Goal: Use online tool/utility: Utilize a website feature to perform a specific function

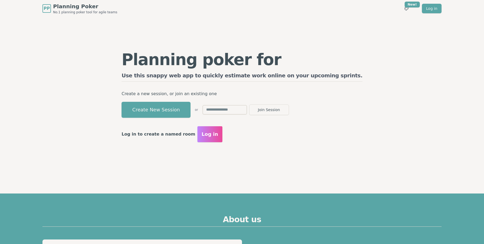
click at [99, 65] on div "Planning poker for epics Use this snappy web app to quickly estimate work onlin…" at bounding box center [242, 96] width 408 height 159
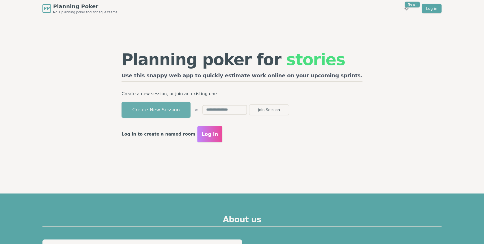
click at [158, 103] on button "Create New Session" at bounding box center [156, 110] width 69 height 16
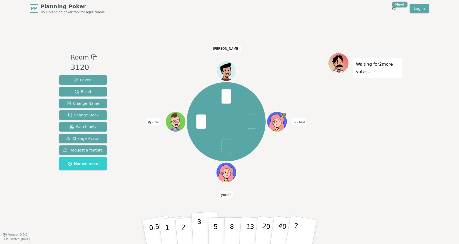
click at [202, 224] on button "3" at bounding box center [205, 231] width 29 height 41
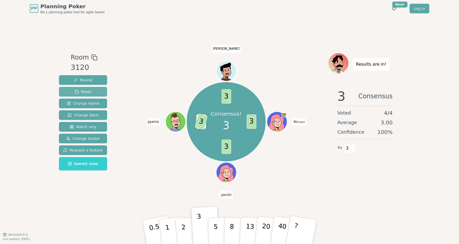
click at [90, 90] on button "Reset" at bounding box center [83, 92] width 48 height 10
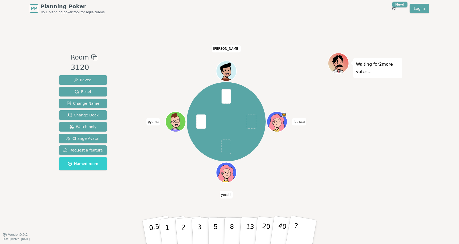
click at [133, 179] on div "ibu (you) [PERSON_NAME] [PERSON_NAME]" at bounding box center [225, 121] width 203 height 119
click at [231, 231] on p "8" at bounding box center [231, 231] width 5 height 29
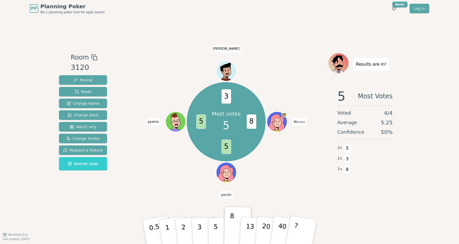
click at [279, 157] on div "Most votes 5 8 5 5 3 ibu (you) [PERSON_NAME]" at bounding box center [225, 121] width 203 height 119
click at [217, 230] on p "5" at bounding box center [215, 231] width 5 height 29
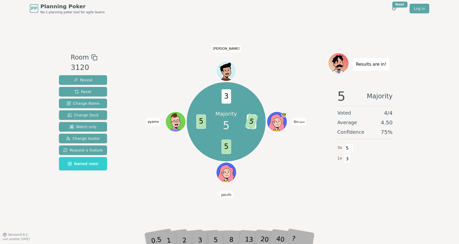
click at [122, 189] on div "Room 3120 Reveal Reset Change Name Change Deck Watch only Change Avatar Request…" at bounding box center [229, 126] width 345 height 146
